Goal: Use online tool/utility: Use online tool/utility

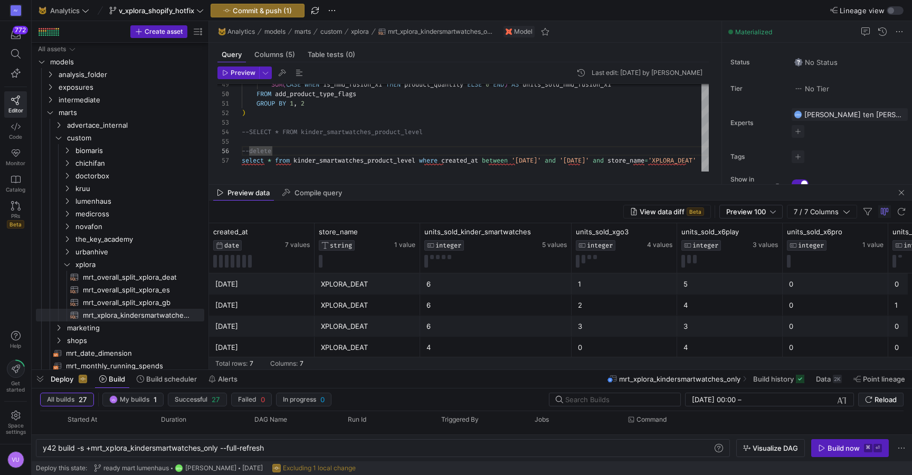
scroll to position [0, 225]
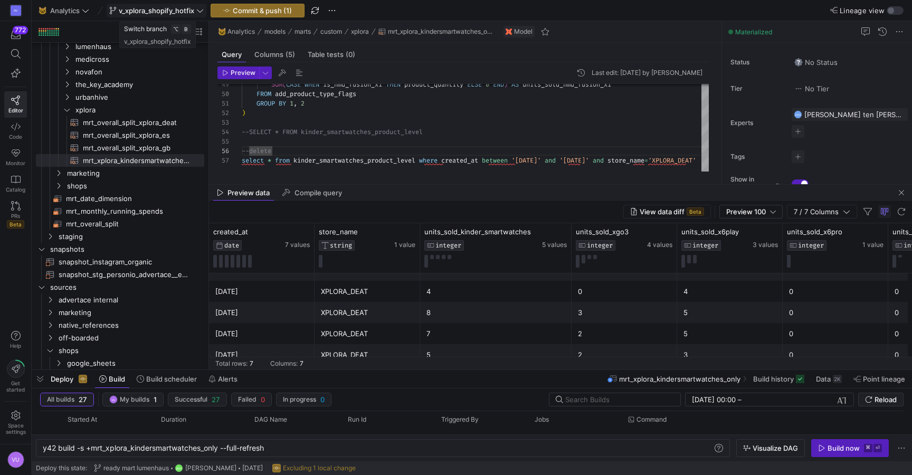
click at [201, 10] on icon at bounding box center [199, 10] width 7 height 7
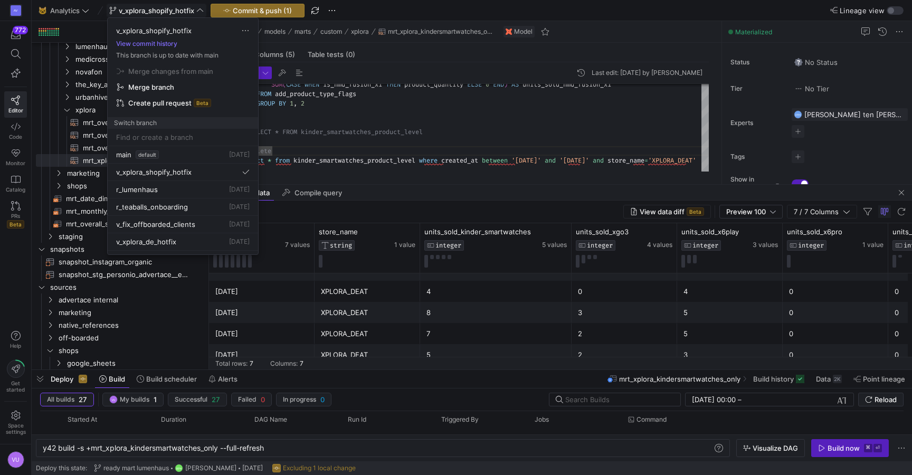
drag, startPoint x: 192, startPoint y: 31, endPoint x: 115, endPoint y: 33, distance: 77.1
click at [115, 33] on div "v_xplora_shopify_hotfix" at bounding box center [183, 30] width 150 height 8
copy span "v_xplora_shopify_hotfix"
click at [378, 146] on div at bounding box center [456, 237] width 912 height 475
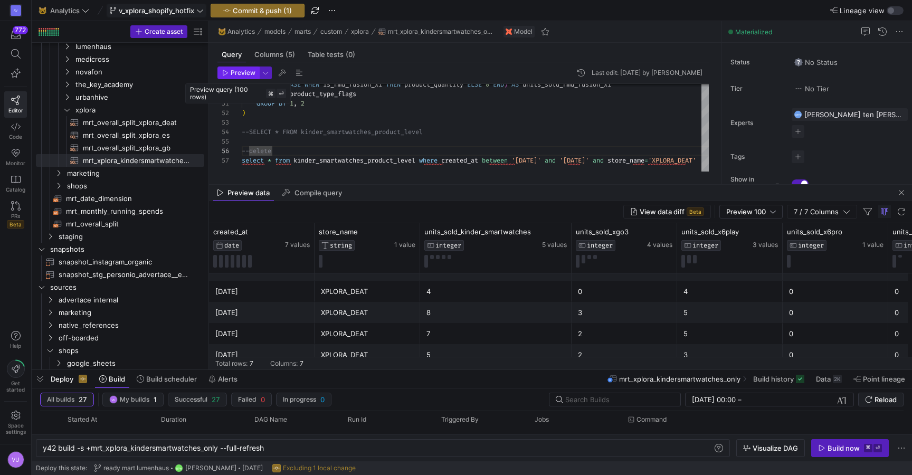
click at [242, 73] on span "Preview" at bounding box center [243, 72] width 25 height 7
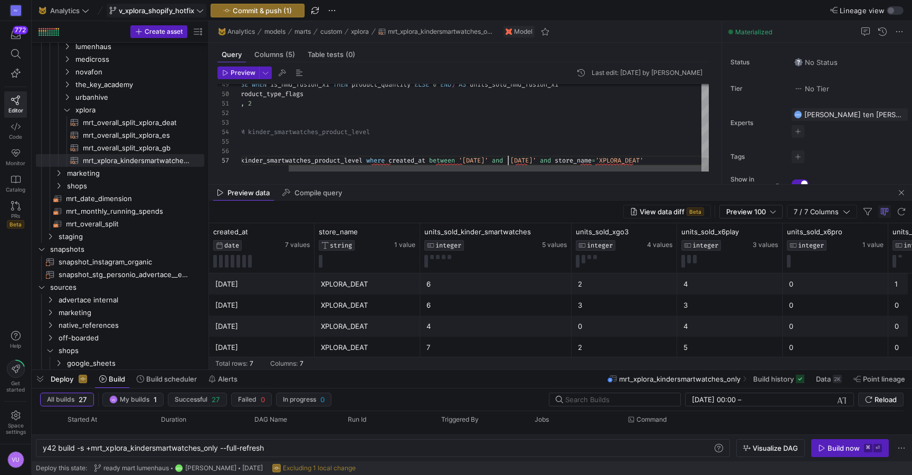
scroll to position [57, 319]
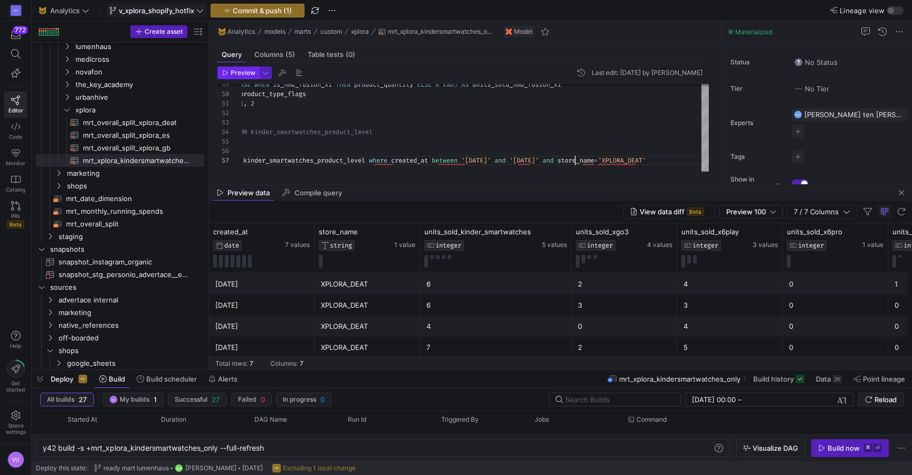
type textarea "GROUP BY 1, 2 ) --SELECT * FROM kinder_smartwatches_product_level --delete sele…"
click at [236, 69] on span "Preview" at bounding box center [243, 72] width 25 height 7
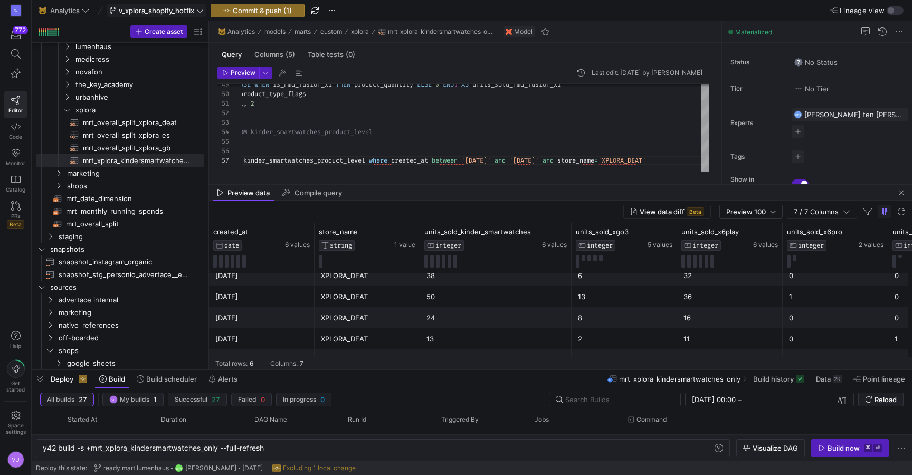
scroll to position [0, 0]
